Goal: Transaction & Acquisition: Book appointment/travel/reservation

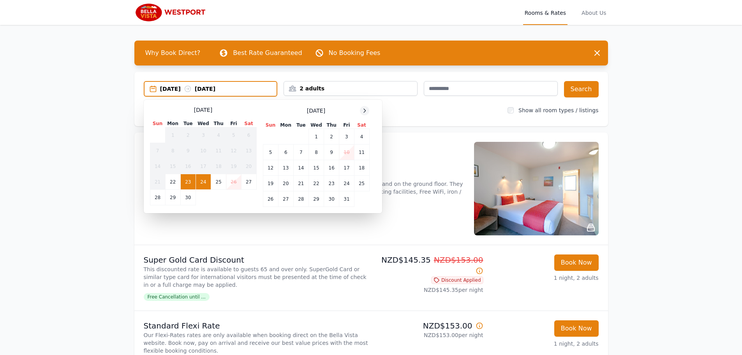
click at [364, 108] on icon at bounding box center [364, 110] width 6 height 6
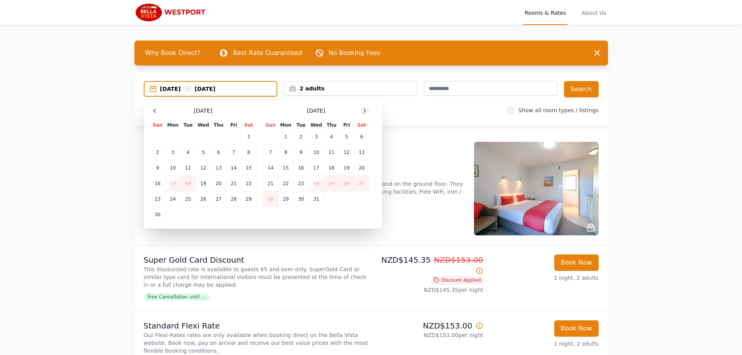
click at [364, 108] on icon at bounding box center [364, 110] width 6 height 6
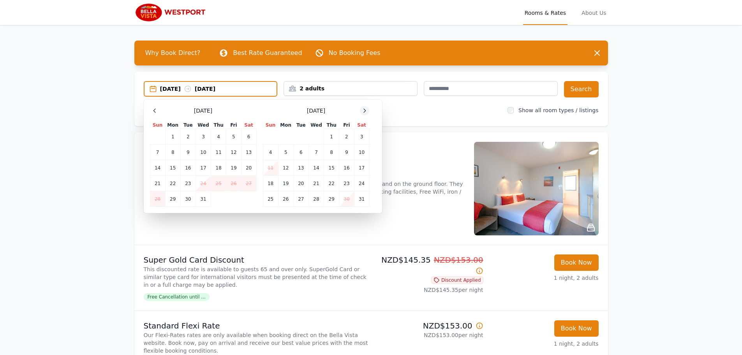
click at [364, 108] on icon at bounding box center [364, 110] width 6 height 6
click at [285, 139] on td "2" at bounding box center [285, 137] width 15 height 16
click at [300, 139] on td "3" at bounding box center [300, 137] width 15 height 16
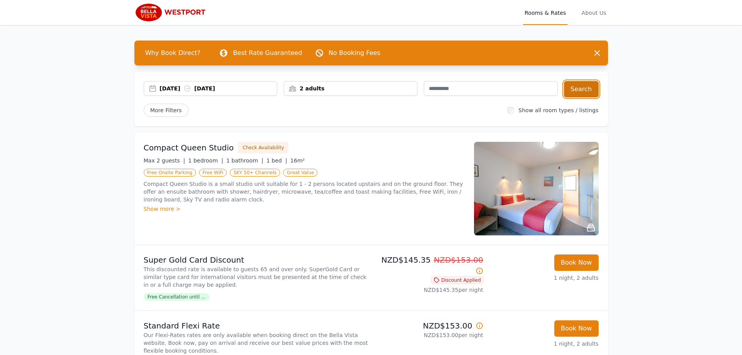
click at [585, 87] on button "Search" at bounding box center [581, 89] width 35 height 16
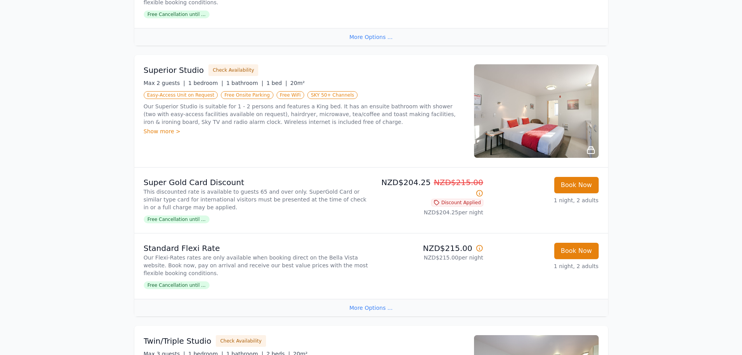
scroll to position [350, 0]
